Goal: Navigation & Orientation: Find specific page/section

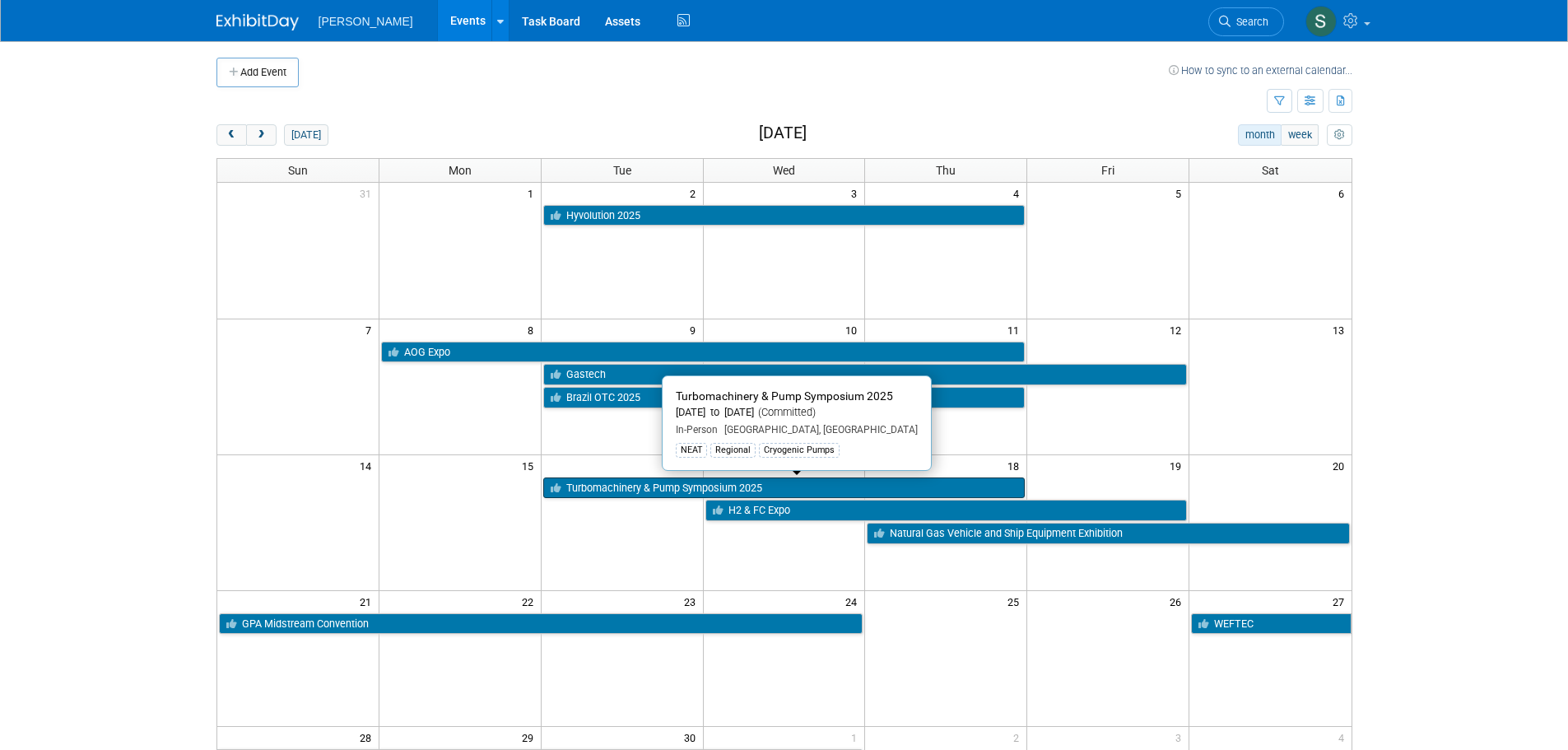
click at [617, 489] on link "Turbomachinery & Pump Symposium 2025" at bounding box center [785, 488] width 483 height 21
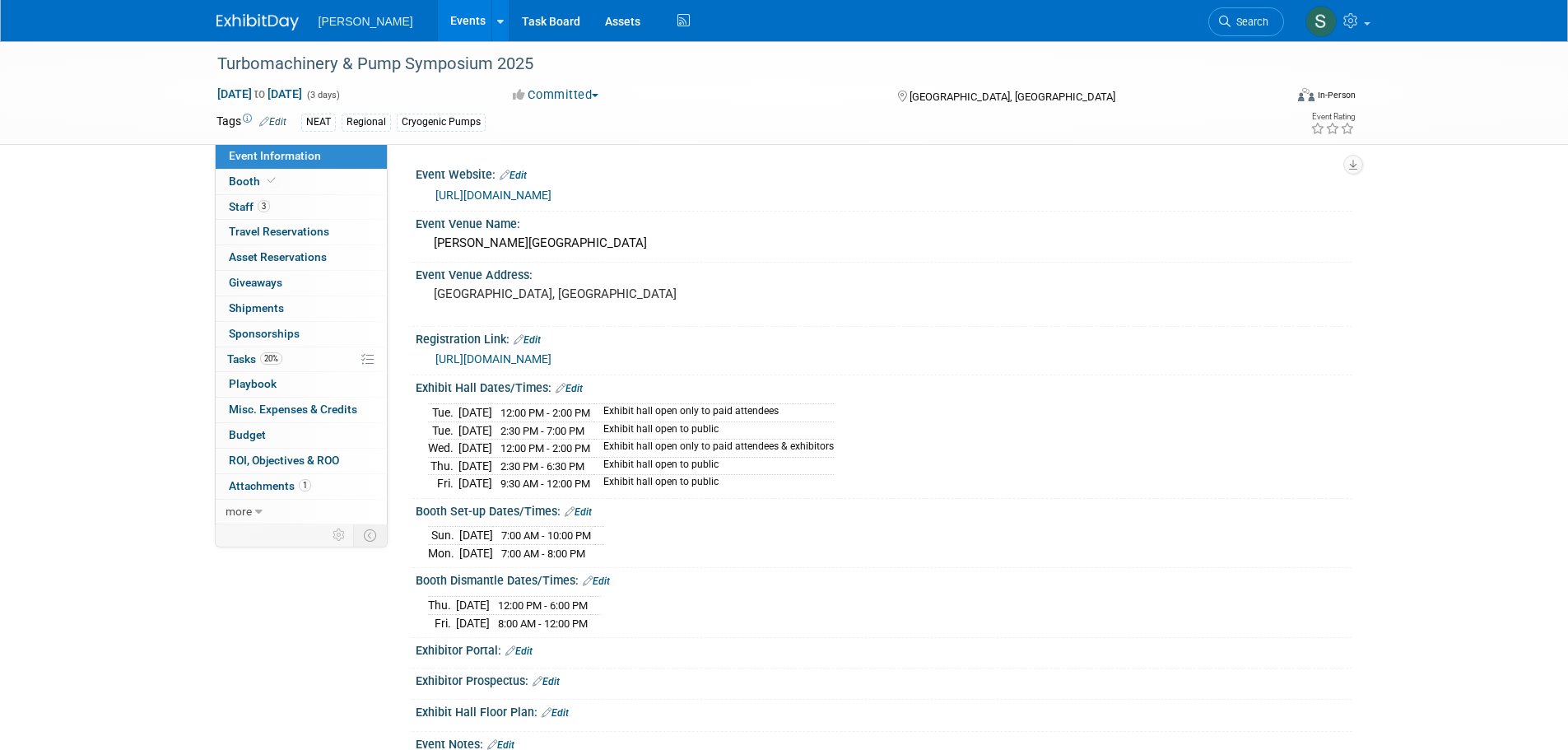
click at [450, 16] on link "Events" at bounding box center [467, 20] width 60 height 41
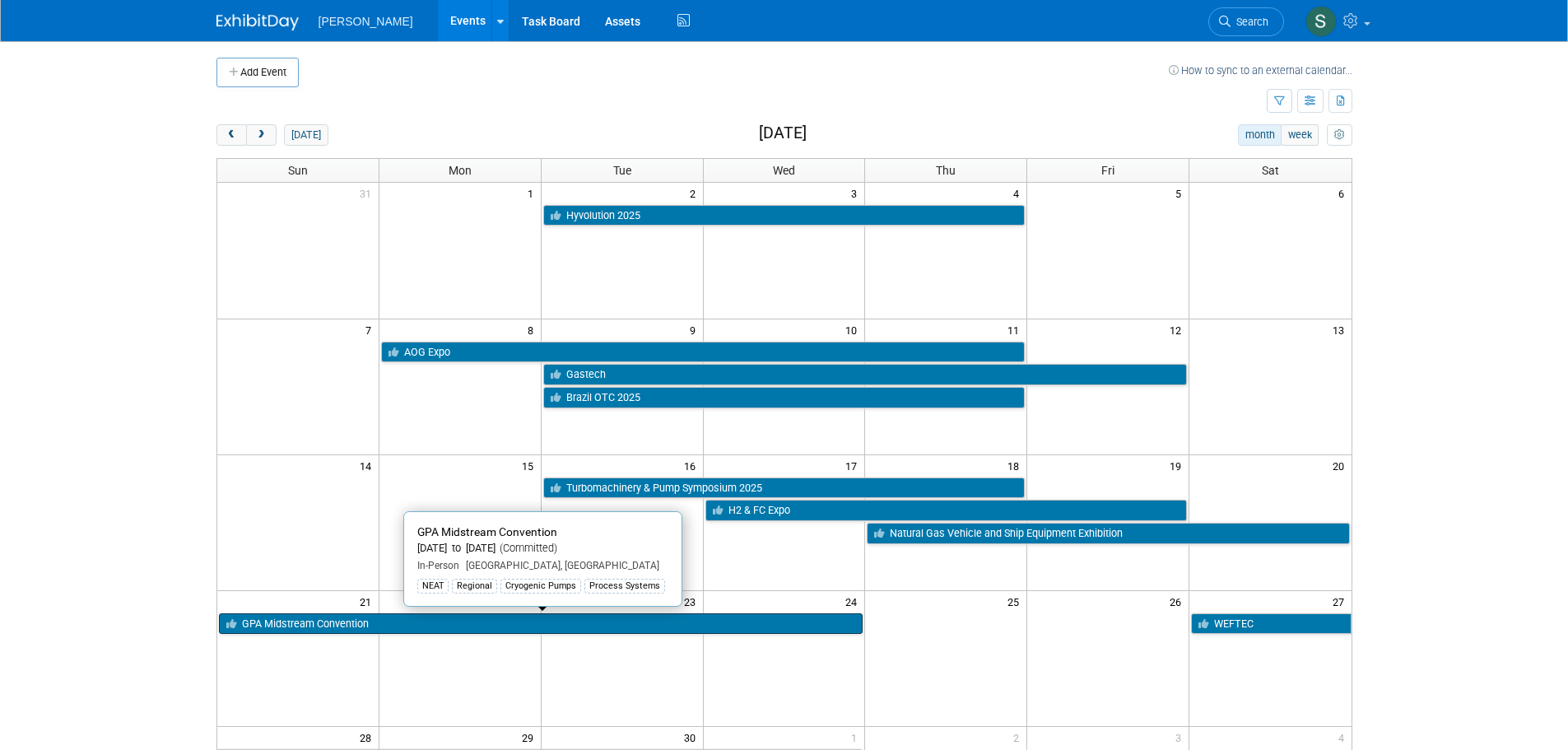
click at [555, 615] on link "GPA Midstream Convention" at bounding box center [541, 623] width 644 height 21
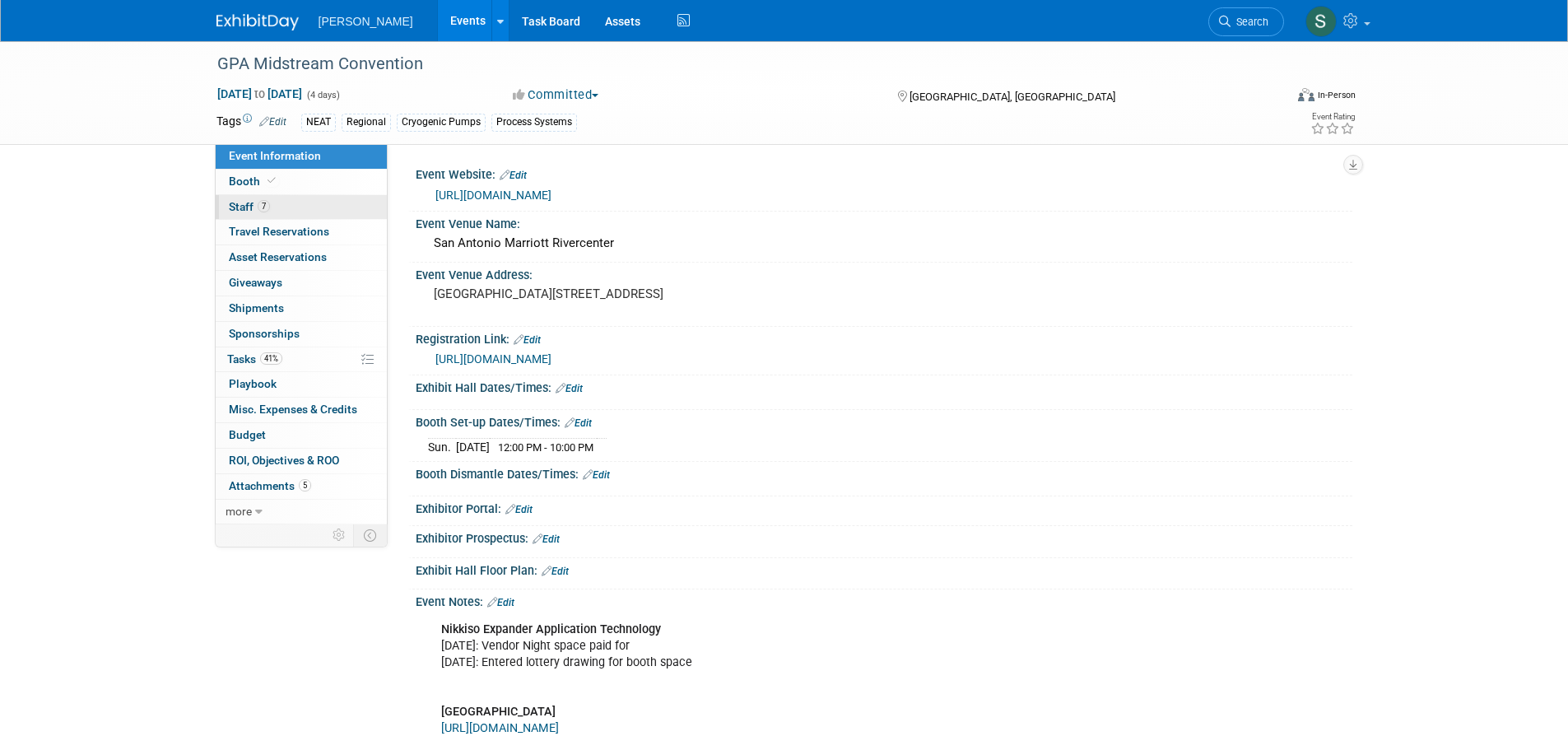
click at [279, 216] on link "7 Staff 7" at bounding box center [301, 207] width 171 height 25
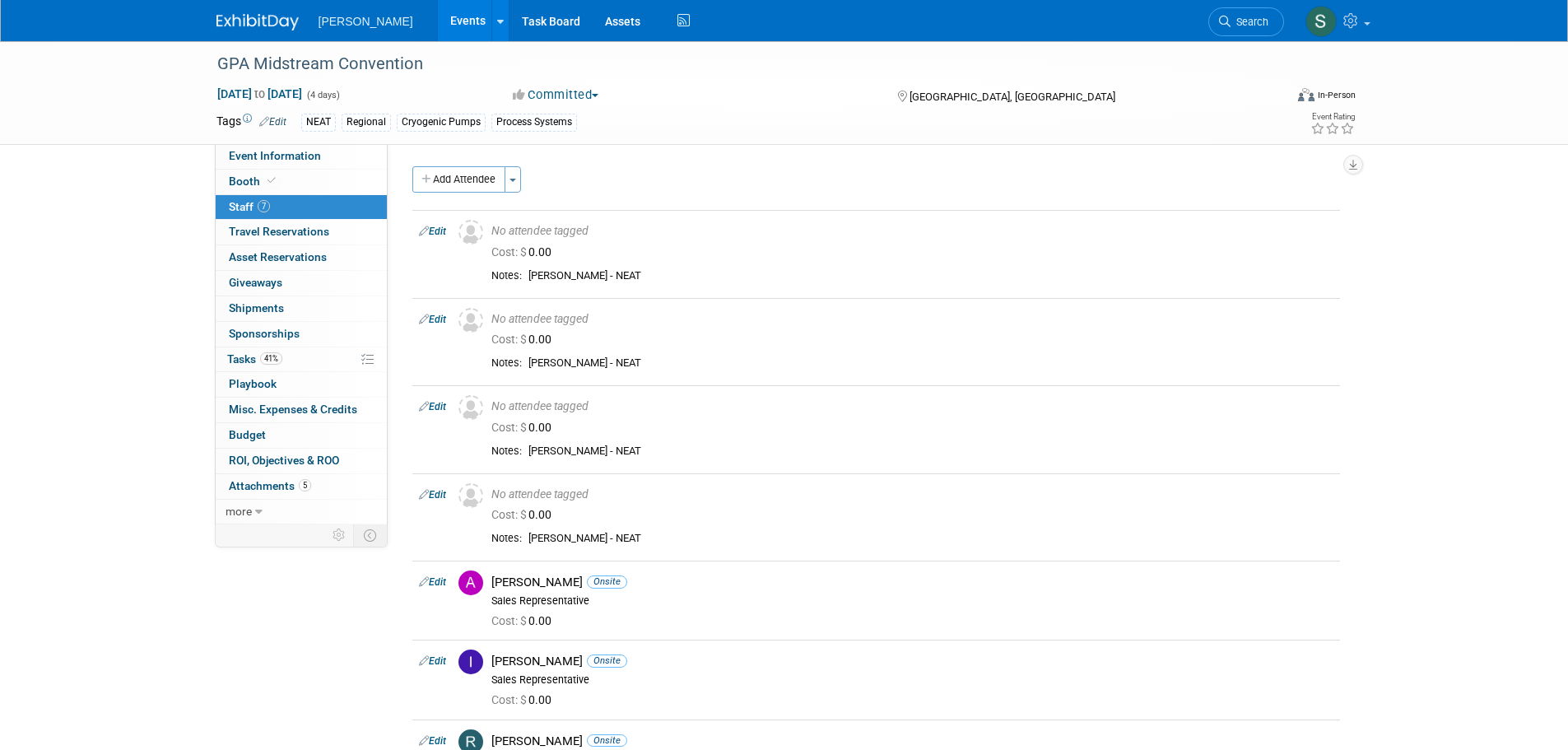
click at [444, 41] on div "Nikkiso CEIG Events Add Event Bulk Upload Events Shareable Event Boards Recentl…" at bounding box center [784, 21] width 1568 height 42
click at [438, 32] on link "Events" at bounding box center [467, 20] width 60 height 41
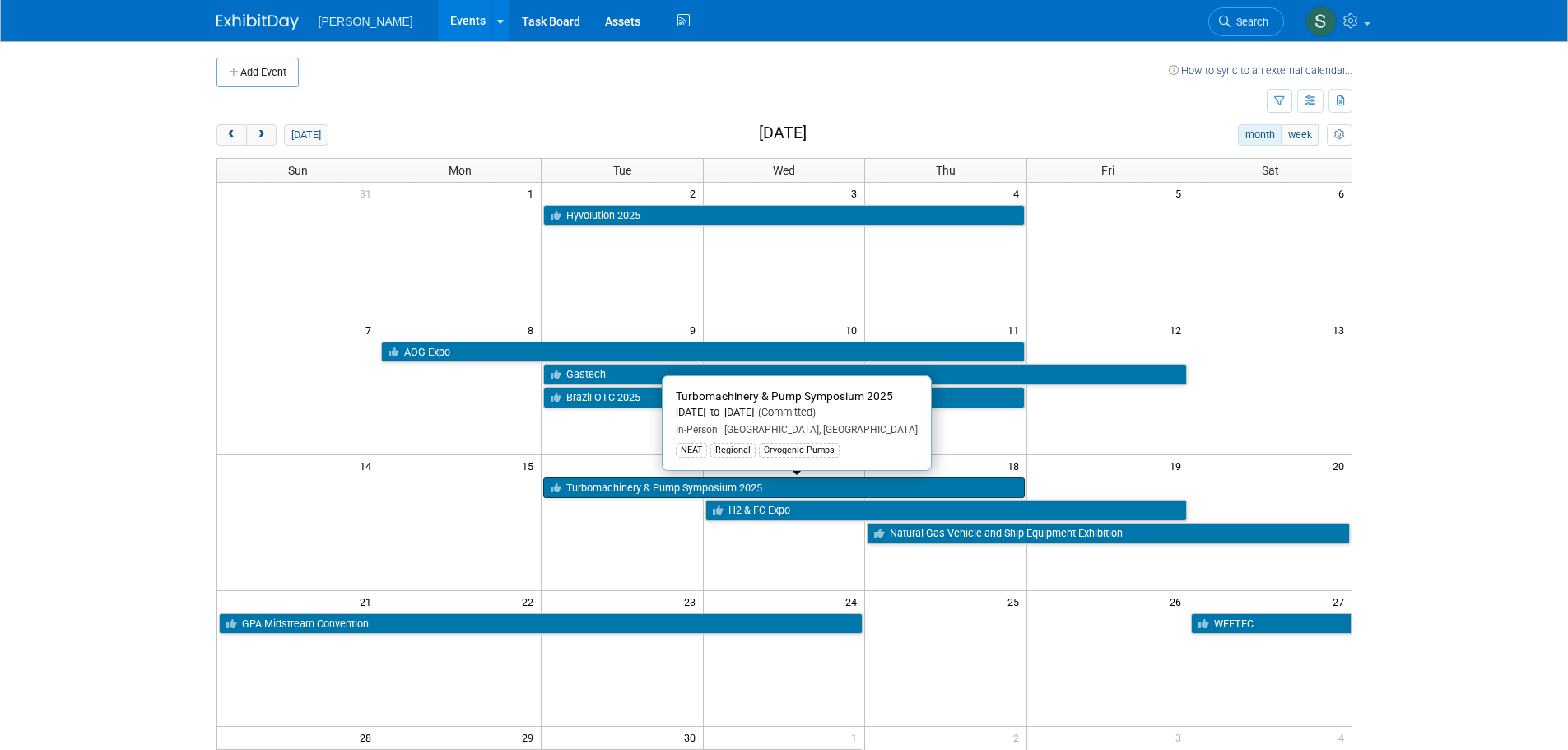
click at [649, 483] on link "Turbomachinery & Pump Symposium 2025" at bounding box center [785, 488] width 483 height 21
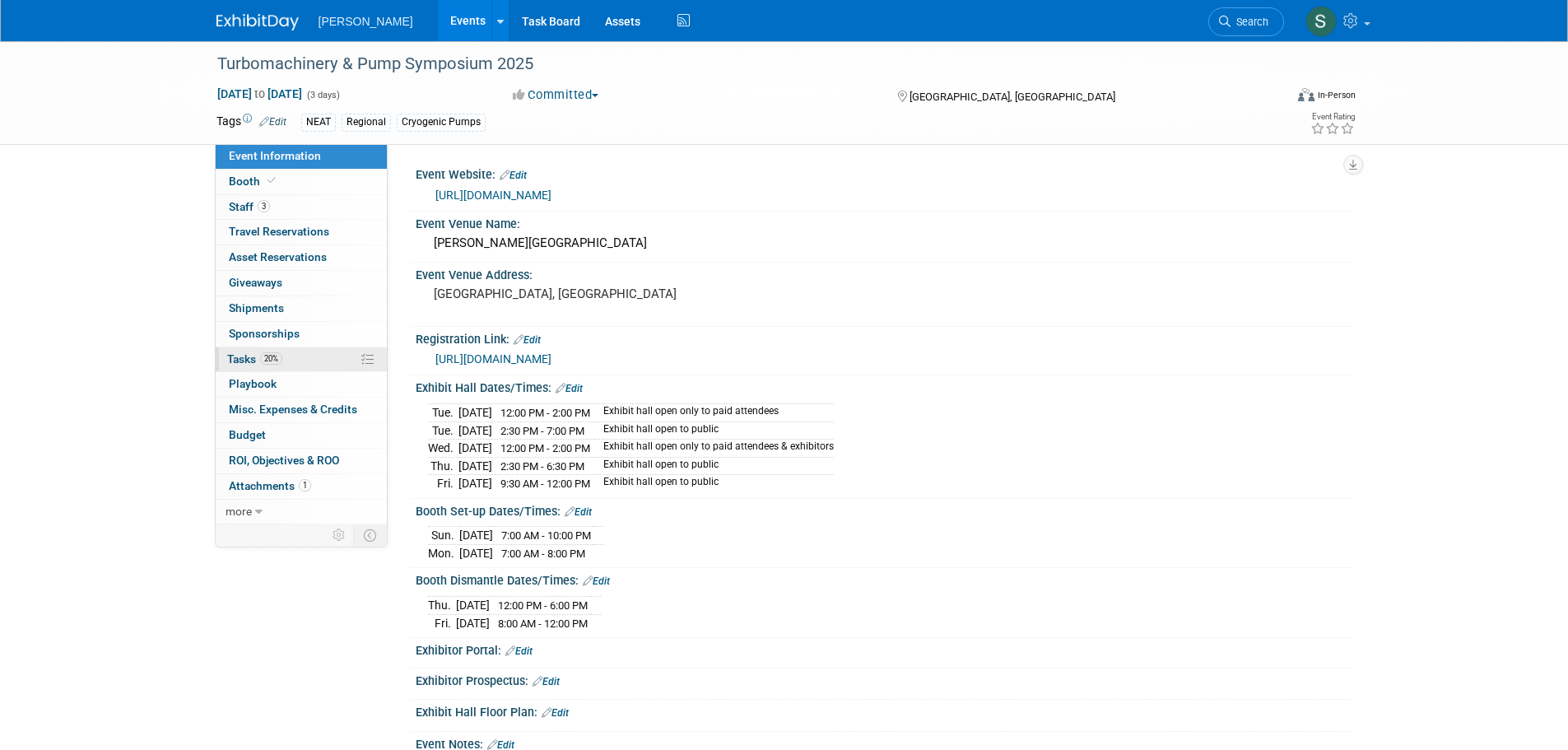
click at [317, 362] on link "20% Tasks 20%" at bounding box center [301, 359] width 171 height 25
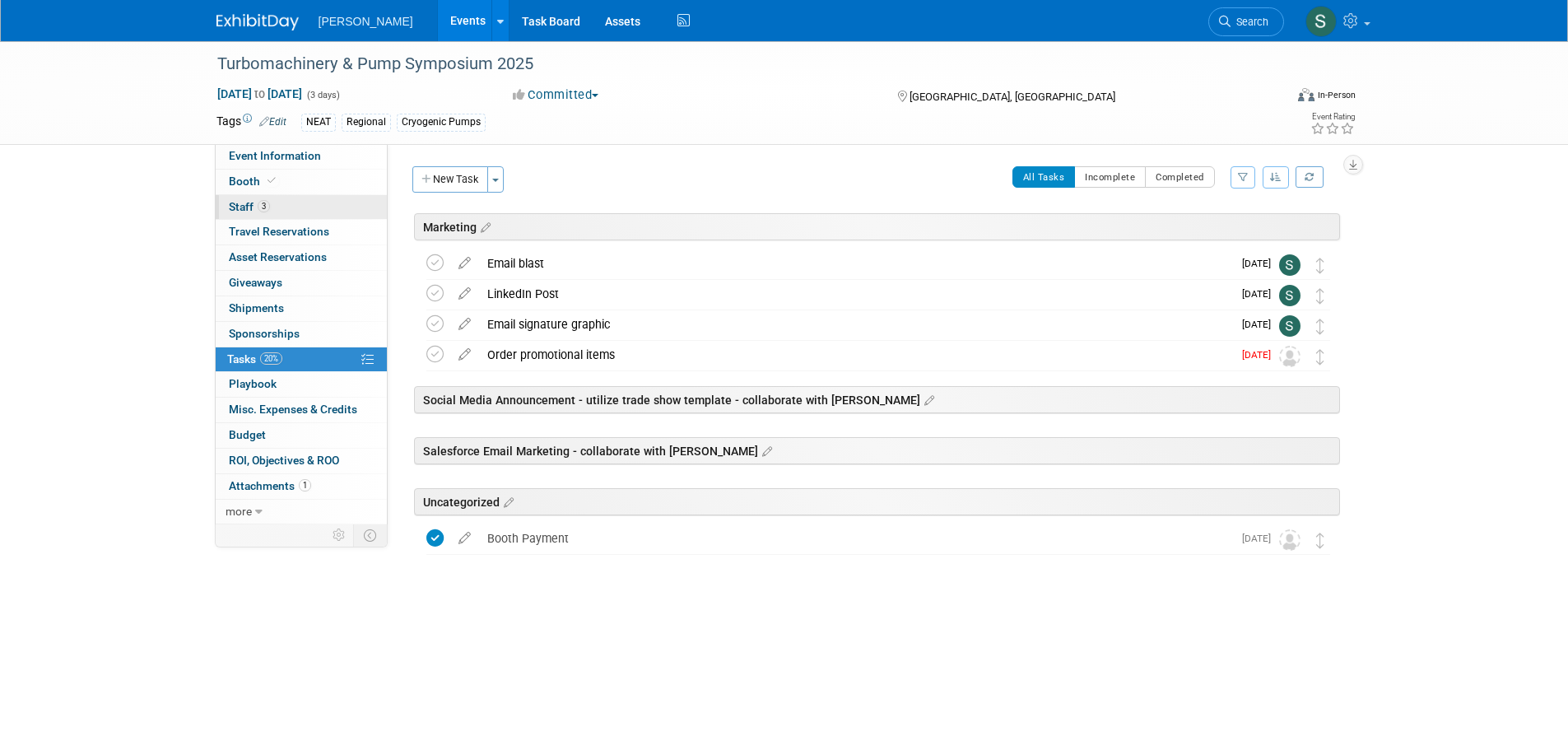
click at [290, 196] on link "3 Staff 3" at bounding box center [301, 207] width 171 height 25
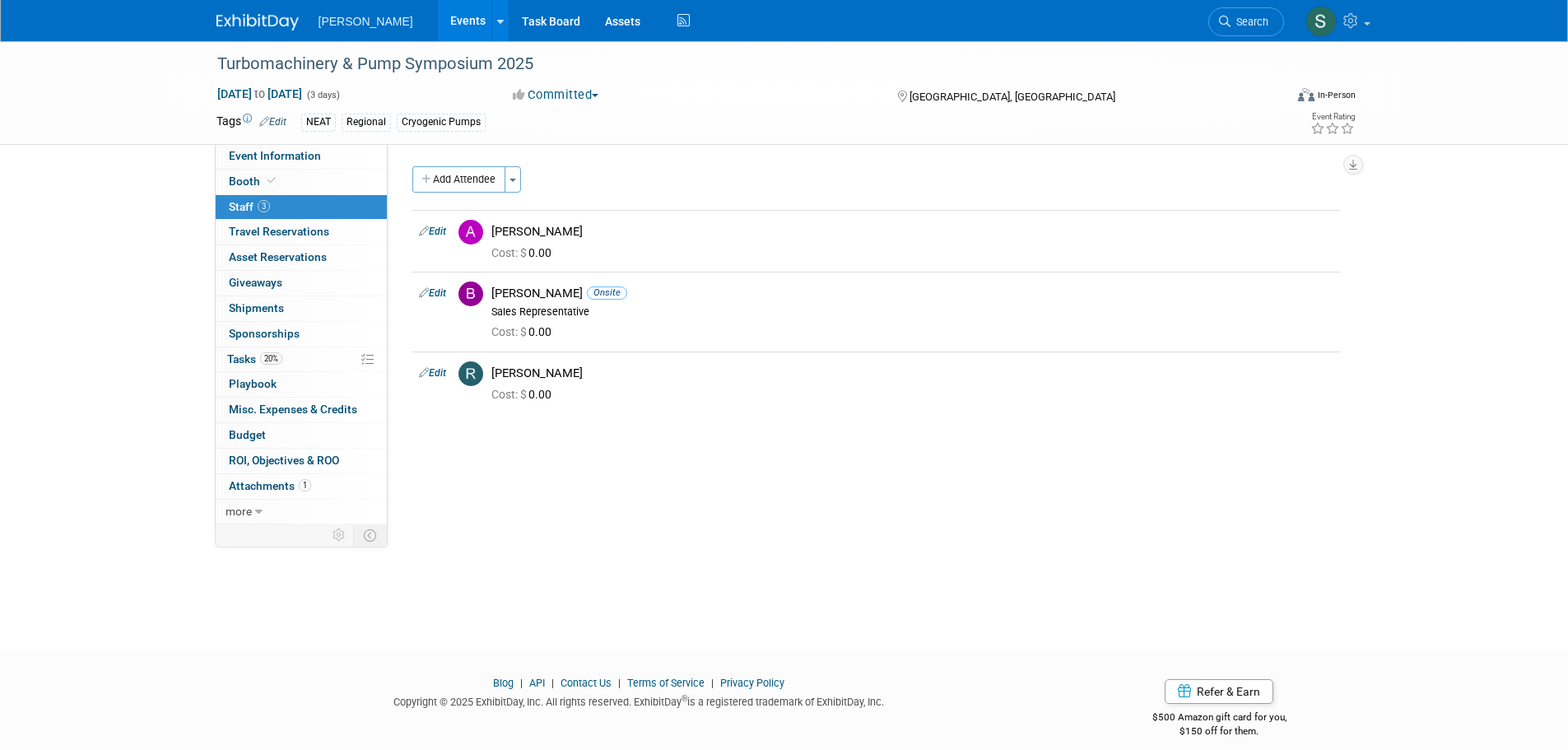
click at [186, 359] on div "Turbomachinery & Pump Symposium 2025 [DATE] to [DATE] (3 days) [DATE] to [DATE]…" at bounding box center [784, 331] width 1568 height 580
